Goal: Task Accomplishment & Management: Manage account settings

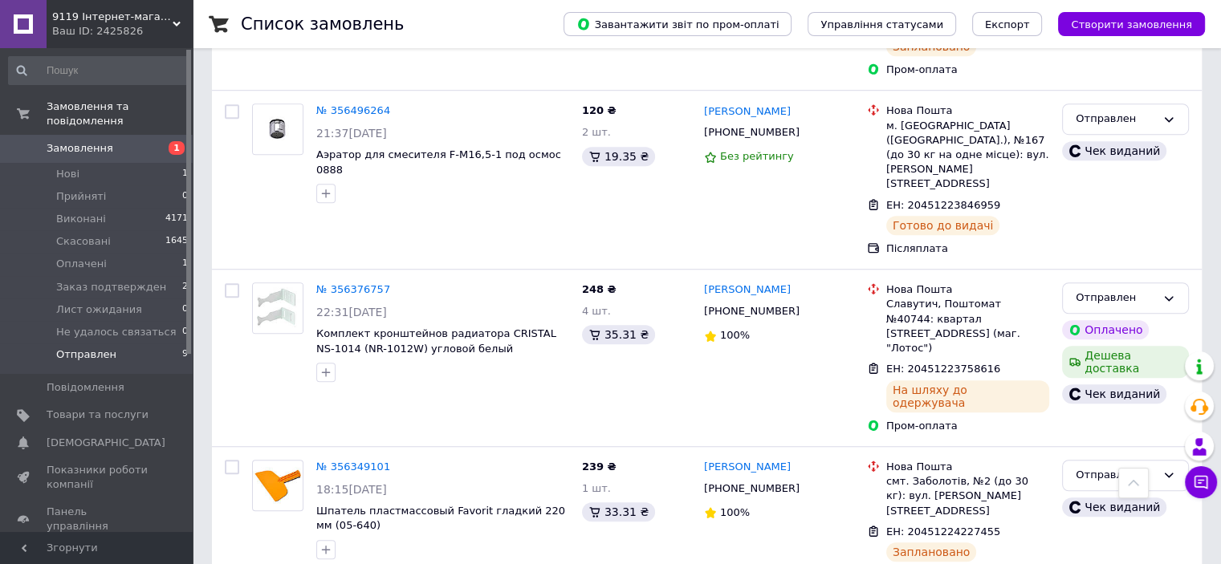
scroll to position [941, 0]
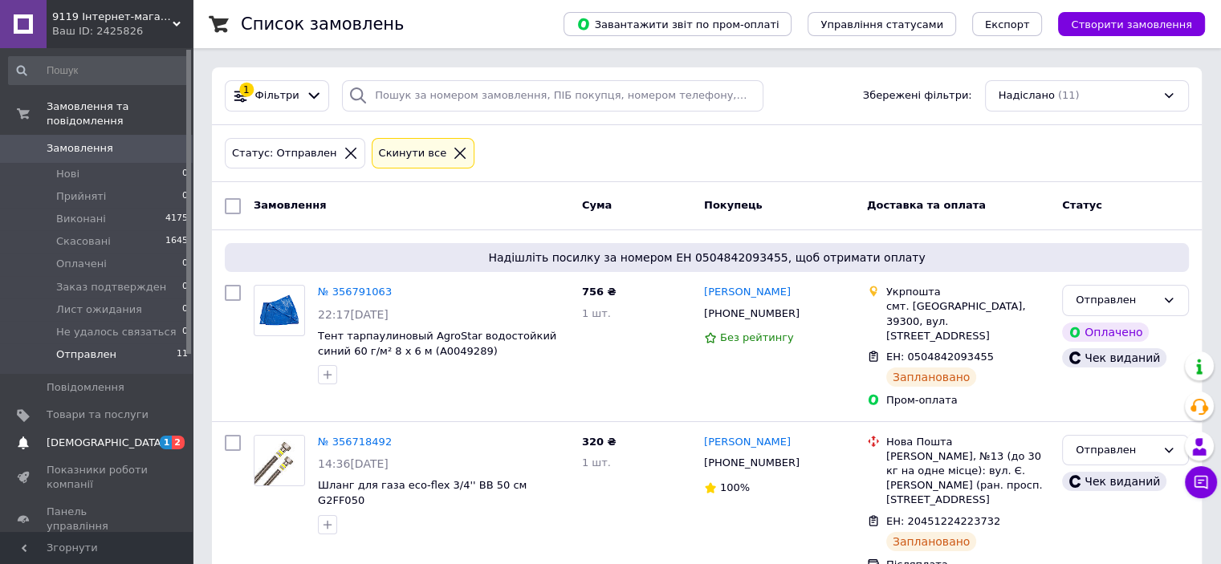
click at [137, 436] on span "[DEMOGRAPHIC_DATA]" at bounding box center [98, 443] width 102 height 14
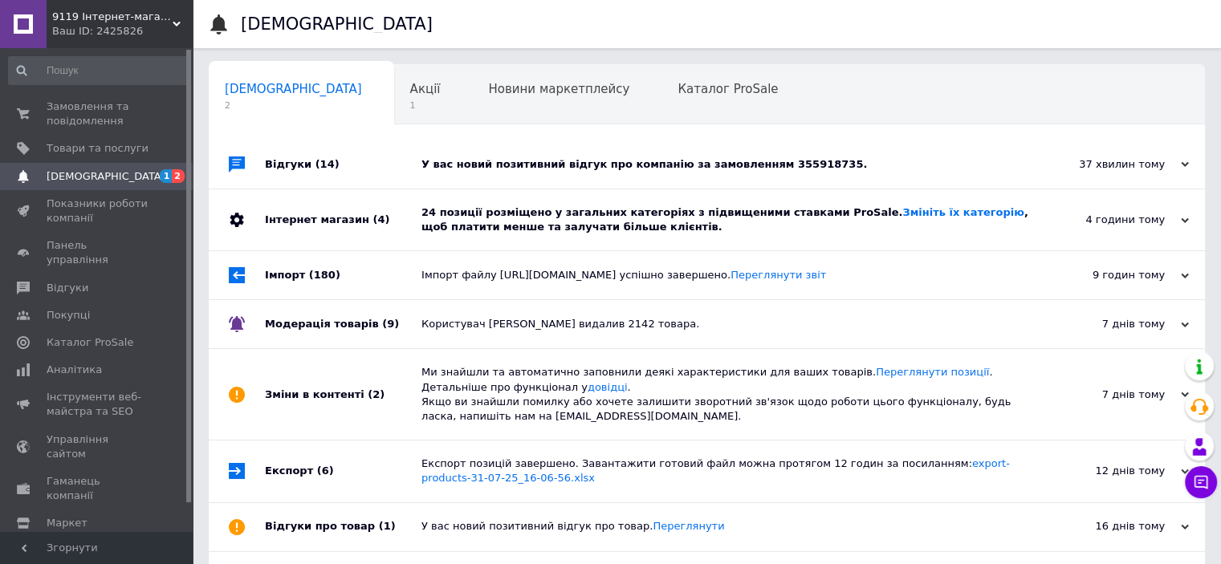
click at [723, 229] on div "24 позиції розміщено у загальних категоріях з підвищеними ставками ProSale. Змі…" at bounding box center [724, 219] width 607 height 29
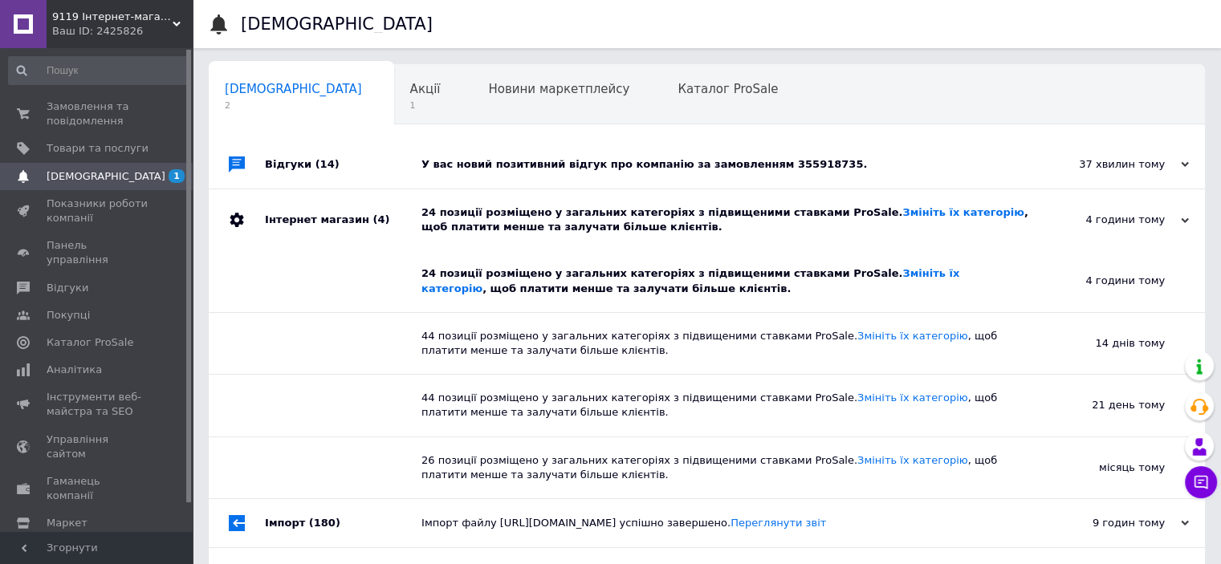
drag, startPoint x: 851, startPoint y: 176, endPoint x: 822, endPoint y: 179, distance: 29.1
click at [851, 176] on div "У вас новий позитивний відгук про компанію за замовленням 355918735." at bounding box center [724, 164] width 607 height 48
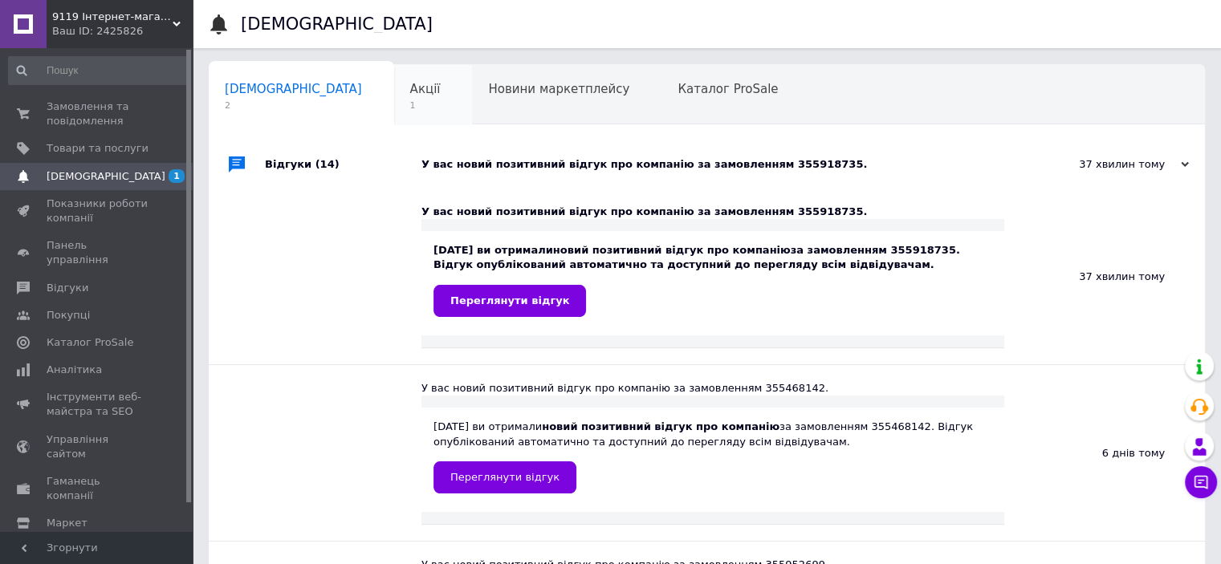
click at [410, 102] on span "1" at bounding box center [425, 106] width 31 height 12
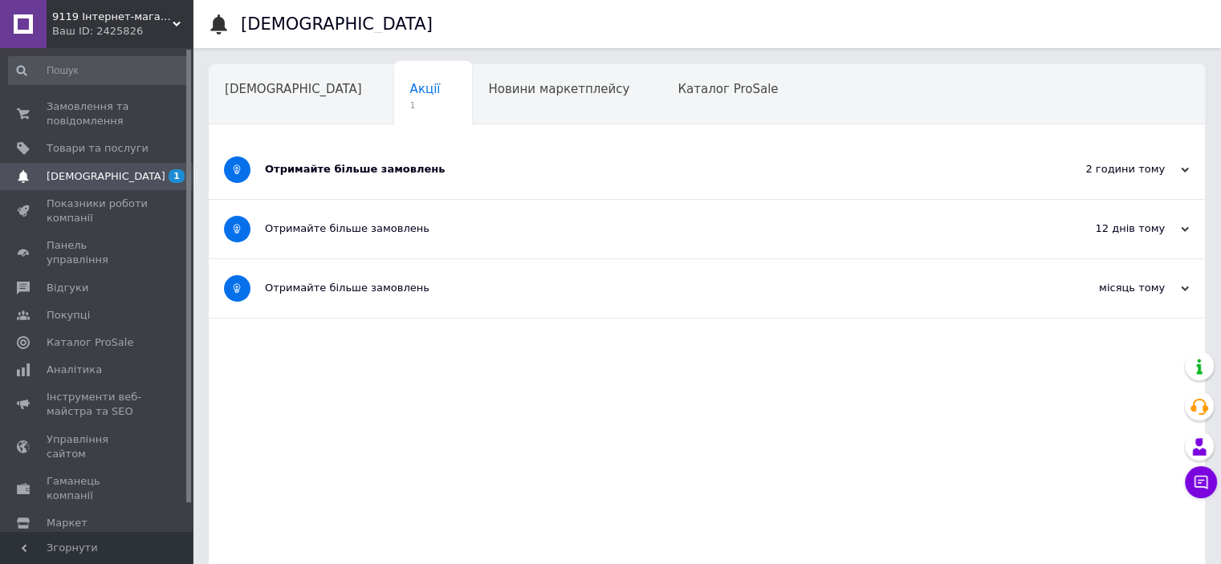
click at [535, 167] on div "Отримайте більше замовлень" at bounding box center [646, 169] width 763 height 14
